Goal: Information Seeking & Learning: Learn about a topic

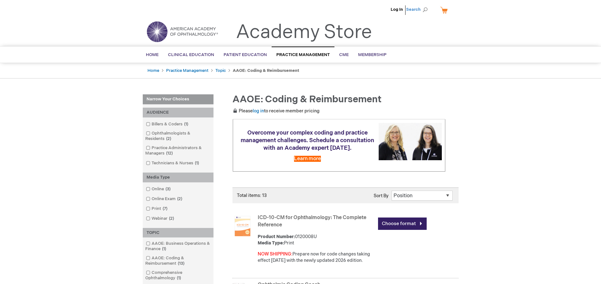
click at [425, 9] on span "Search" at bounding box center [418, 9] width 24 height 13
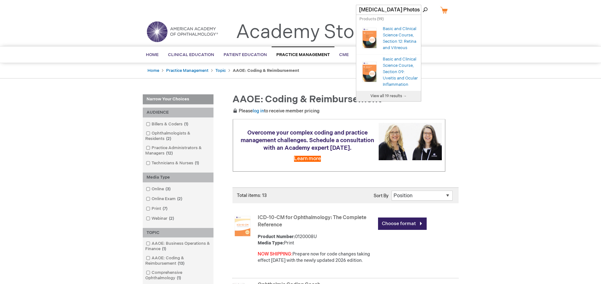
type input "[MEDICAL_DATA] Photos"
click at [423, 5] on button "Search" at bounding box center [425, 10] width 5 height 10
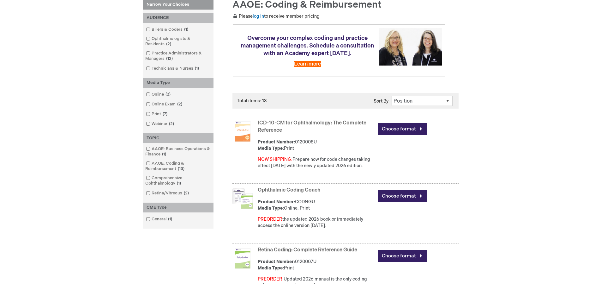
scroll to position [95, 0]
click at [171, 30] on link "Billers & Coders 1 item" at bounding box center [167, 29] width 46 height 6
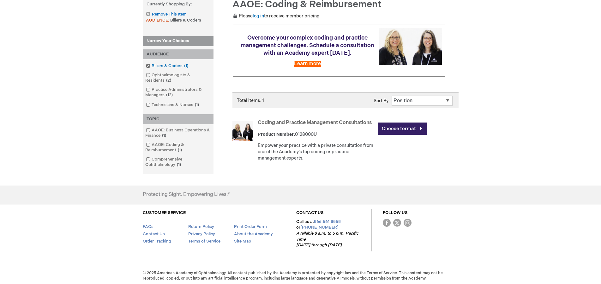
click at [152, 65] on span at bounding box center [152, 65] width 0 height 5
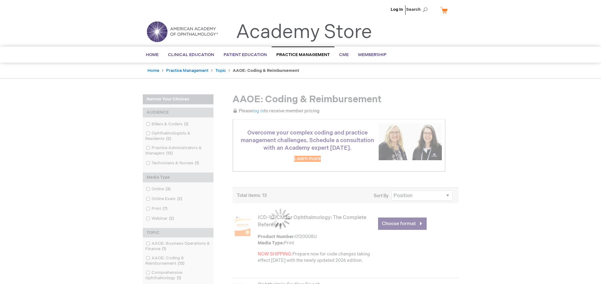
scroll to position [95, 0]
